Goal: Find specific page/section: Find specific page/section

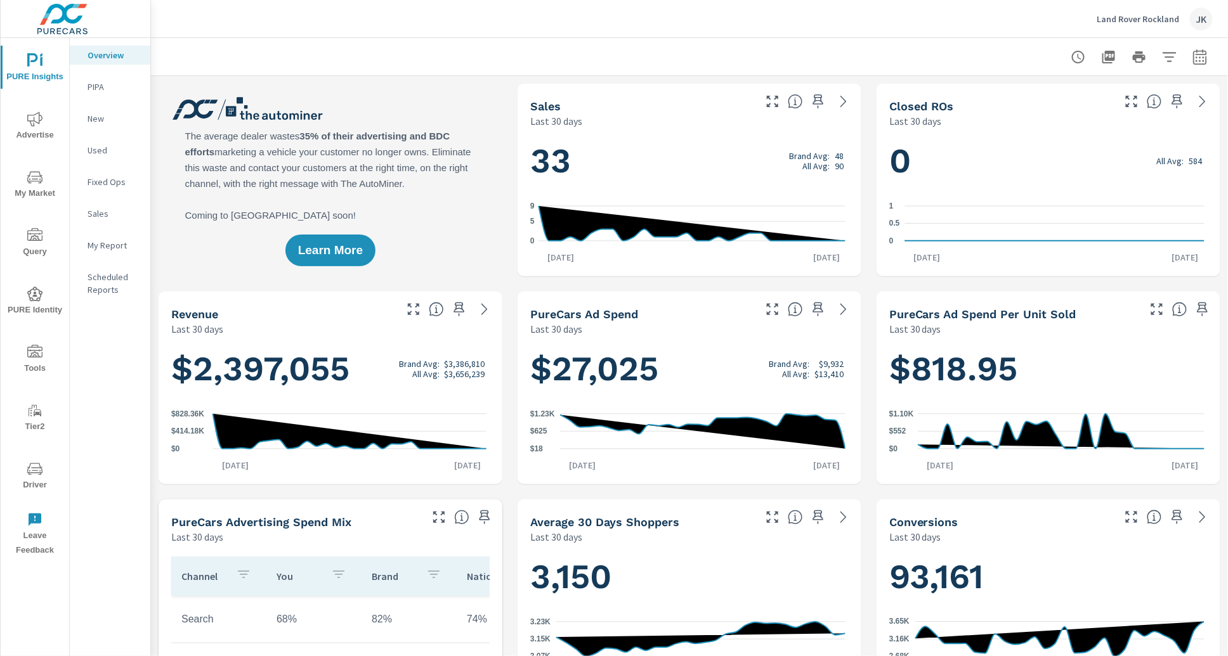
click at [33, 363] on span "Tools" at bounding box center [34, 360] width 61 height 31
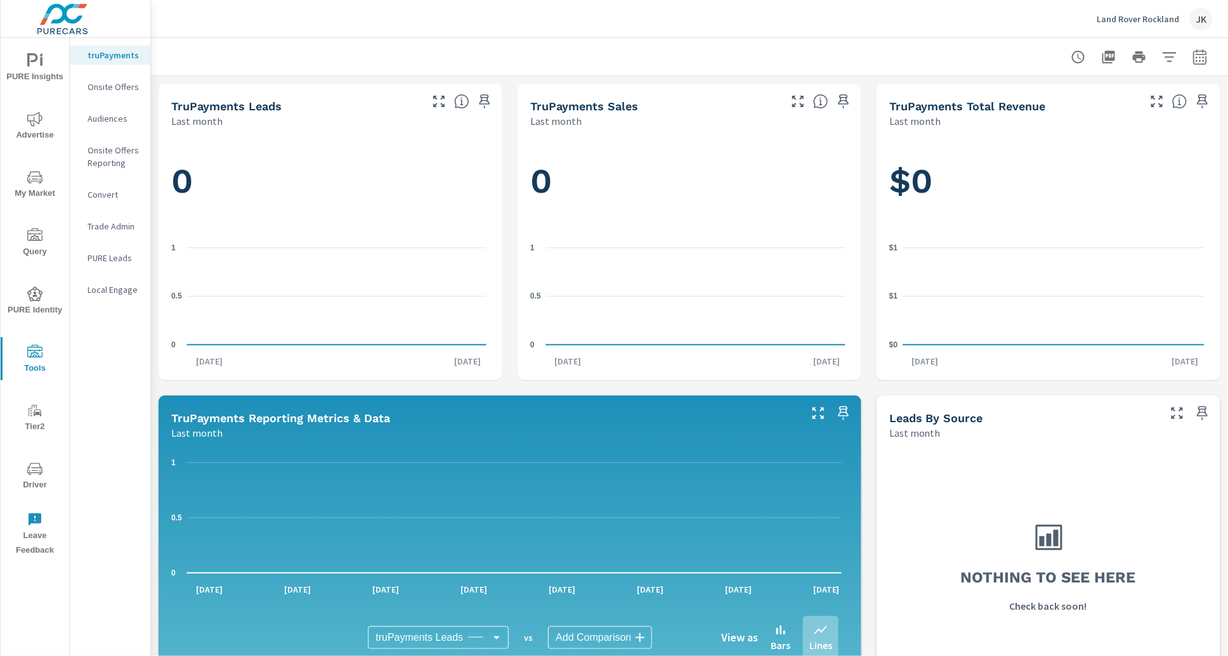
click at [33, 476] on span "Driver" at bounding box center [34, 477] width 61 height 31
